Goal: Transaction & Acquisition: Purchase product/service

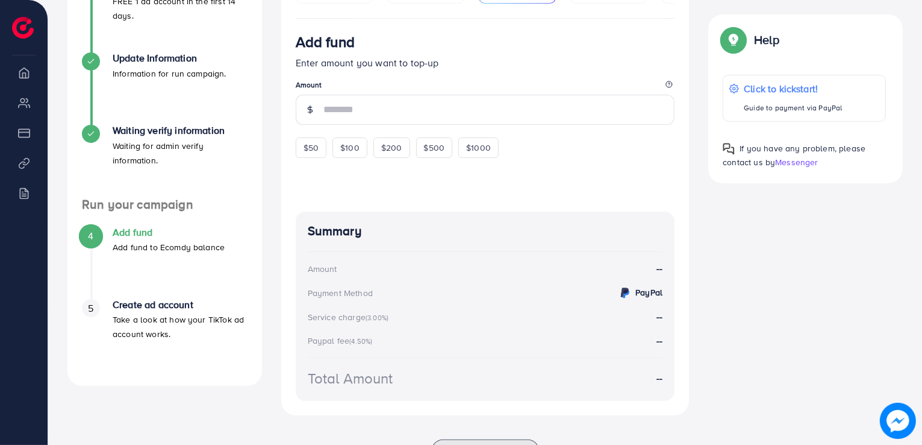
scroll to position [307, 0]
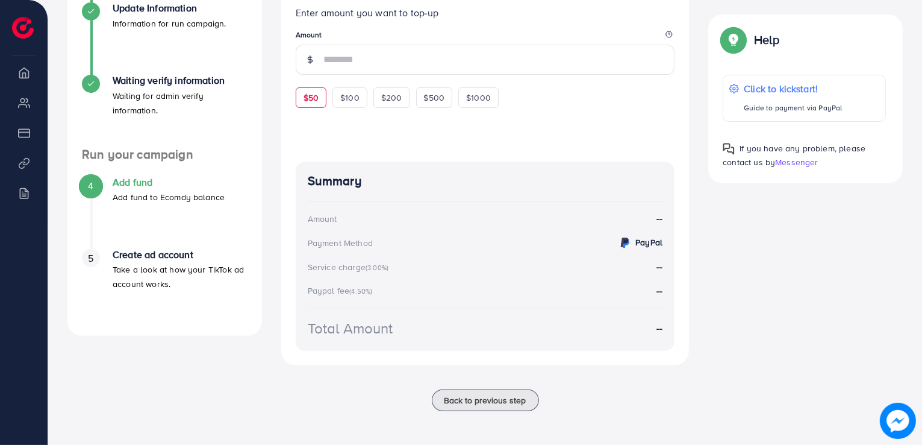
click at [313, 97] on span "$50" at bounding box center [311, 98] width 15 height 12
type input "**"
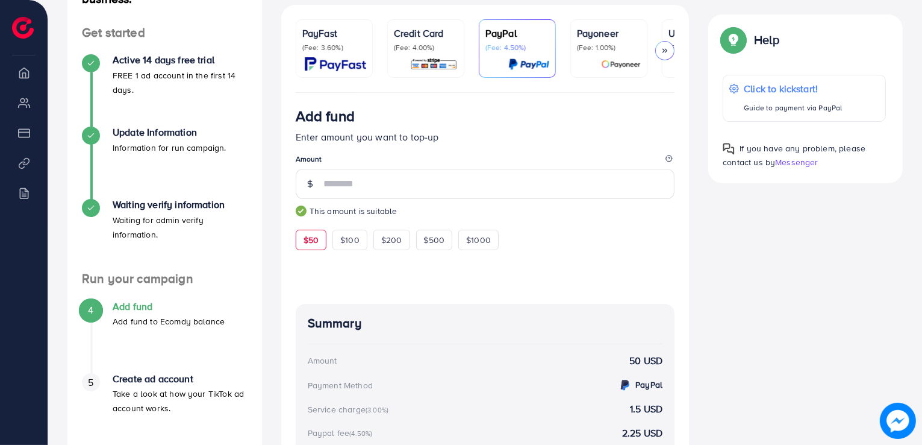
scroll to position [166, 0]
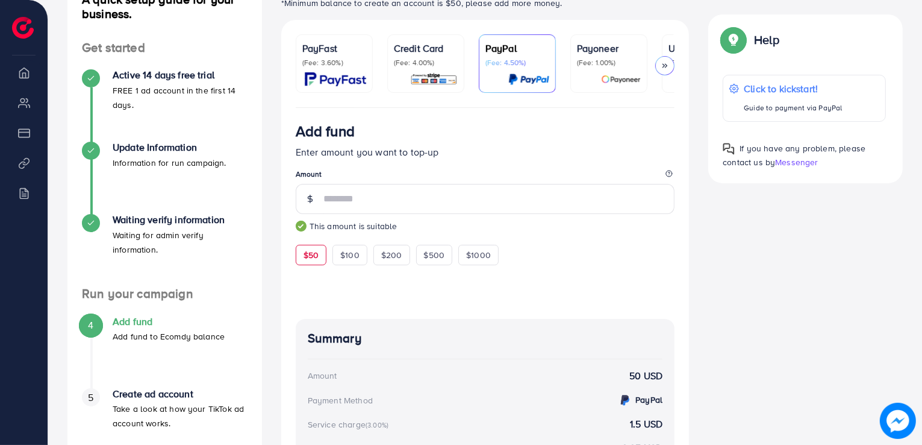
click at [436, 67] on div "Credit Card (Fee: 4.00%)" at bounding box center [426, 63] width 64 height 45
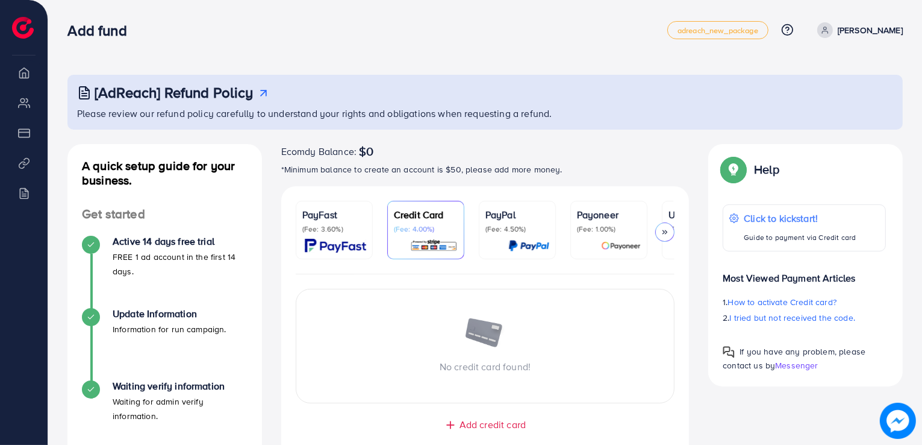
click at [20, 76] on li "Overview" at bounding box center [24, 72] width 48 height 24
click at [28, 108] on li "My ad accounts" at bounding box center [24, 102] width 48 height 24
click at [31, 110] on li "My ad accounts" at bounding box center [24, 102] width 48 height 24
click at [24, 103] on li "My ad accounts" at bounding box center [24, 102] width 48 height 24
click at [22, 72] on li "Overview" at bounding box center [24, 72] width 48 height 24
